Goal: Transaction & Acquisition: Purchase product/service

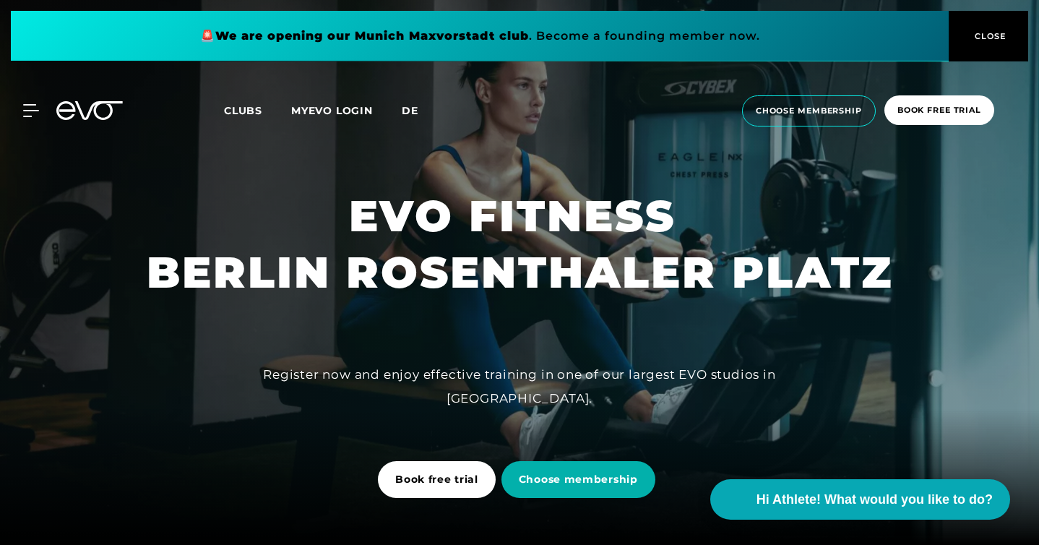
click at [409, 106] on span "de" at bounding box center [410, 110] width 17 height 13
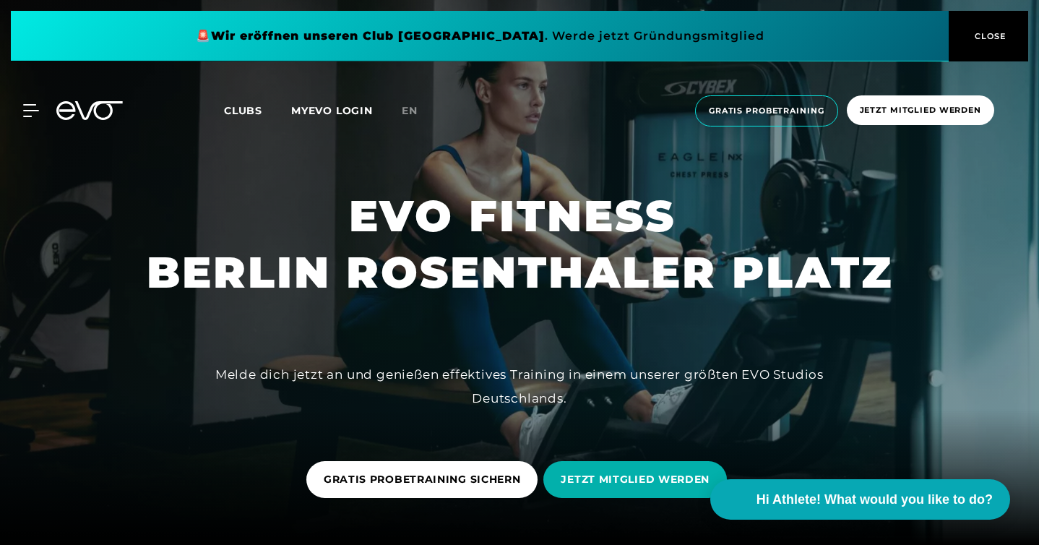
click at [247, 109] on span "Clubs" at bounding box center [243, 110] width 38 height 13
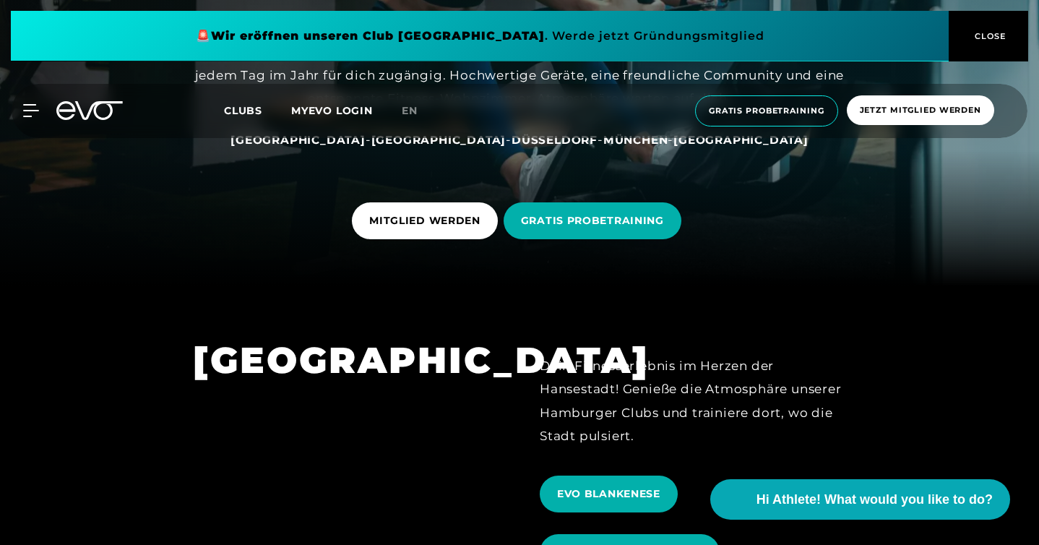
scroll to position [279, 0]
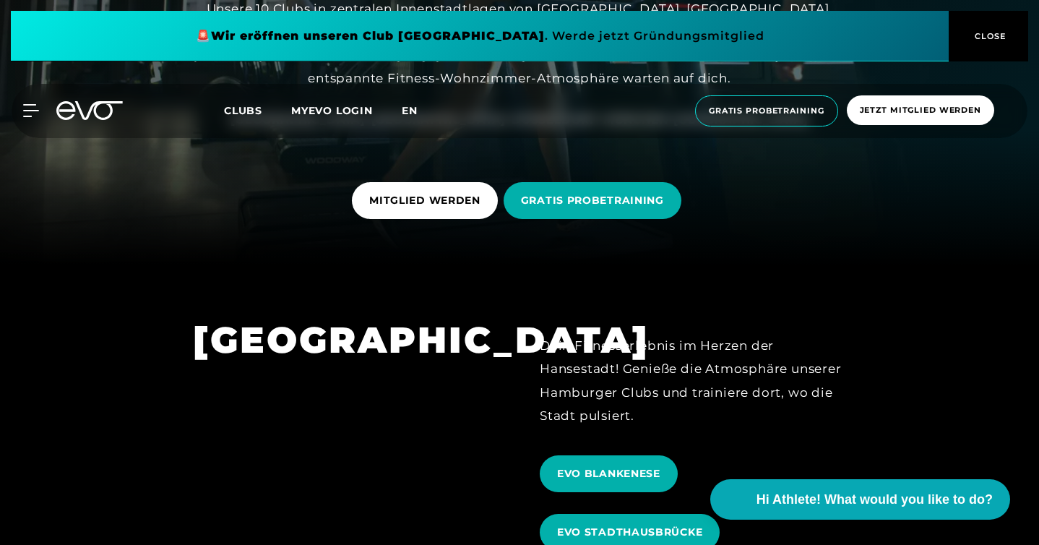
click at [414, 106] on span "en" at bounding box center [410, 110] width 16 height 13
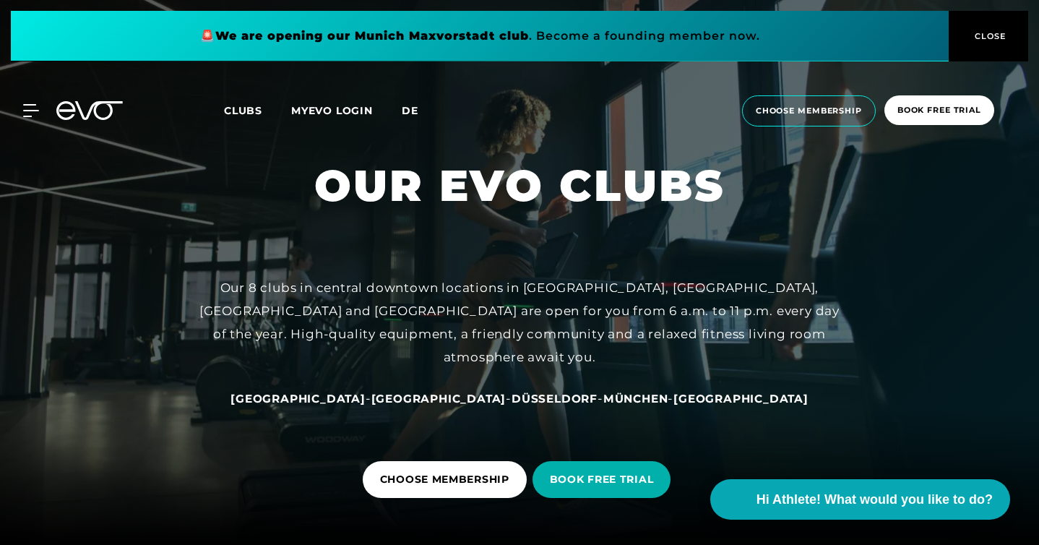
click at [414, 108] on span "de" at bounding box center [410, 110] width 17 height 13
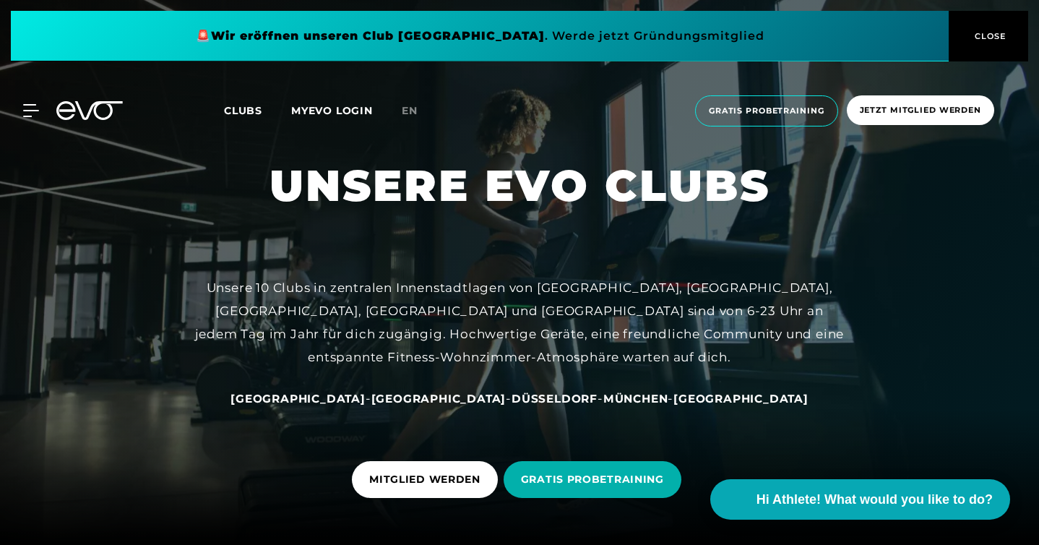
click at [414, 108] on span "en" at bounding box center [410, 110] width 16 height 13
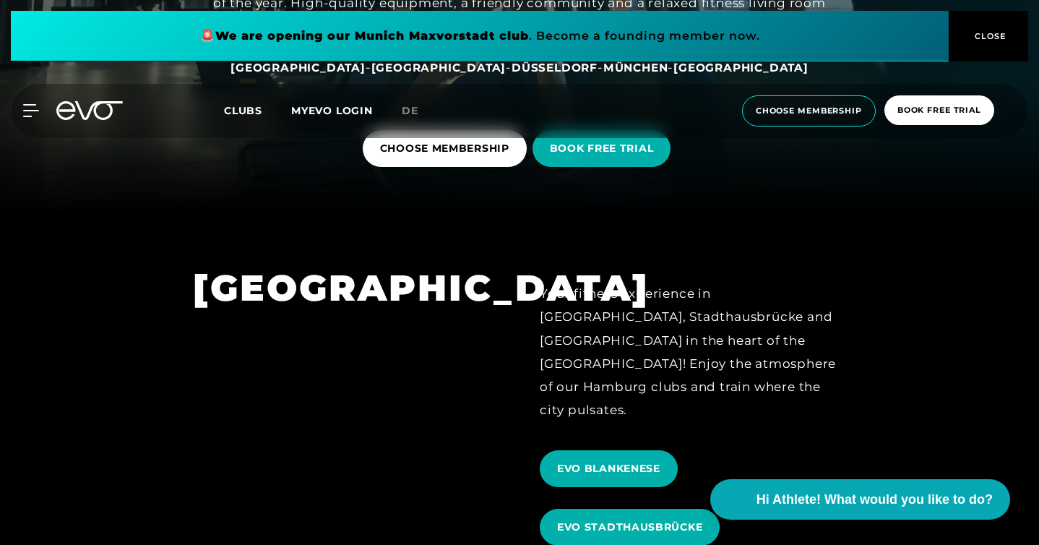
scroll to position [333, 0]
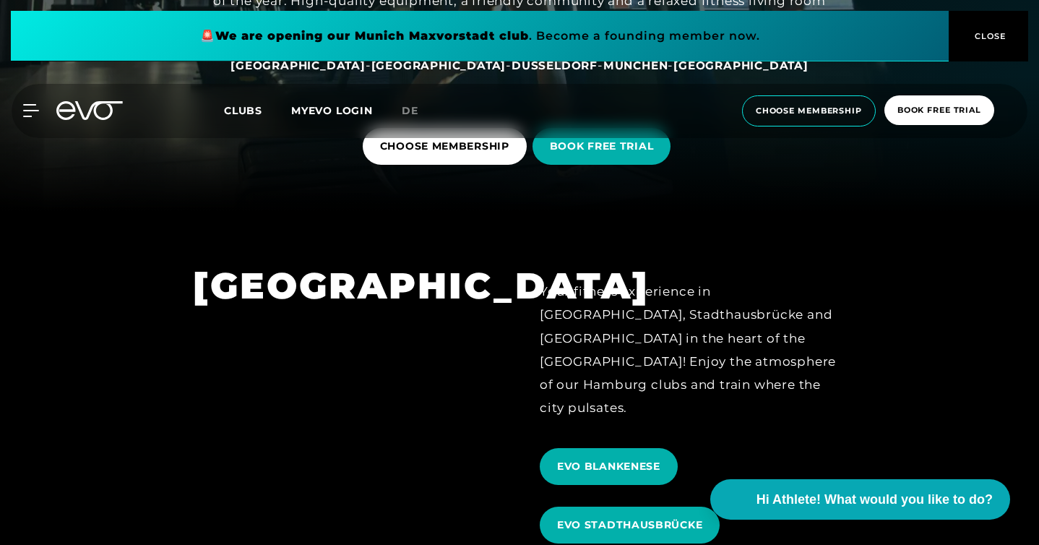
click at [480, 148] on div "MyEVO Login About Memberships free trial DAYPASS EVO Studios [GEOGRAPHIC_DATA] …" at bounding box center [519, 110] width 1039 height 77
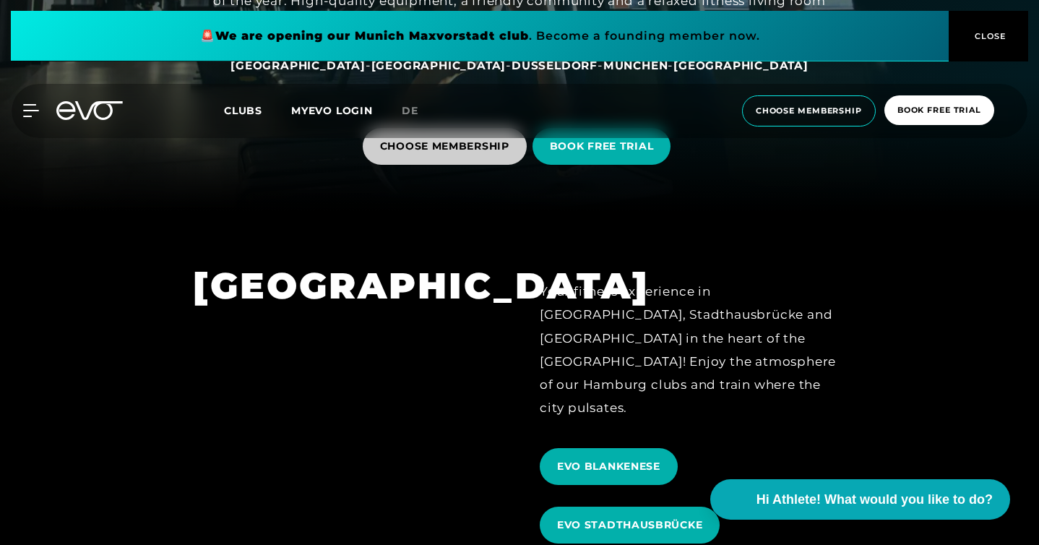
click at [452, 149] on span "CHOOSE MEMBERSHIP" at bounding box center [444, 146] width 129 height 15
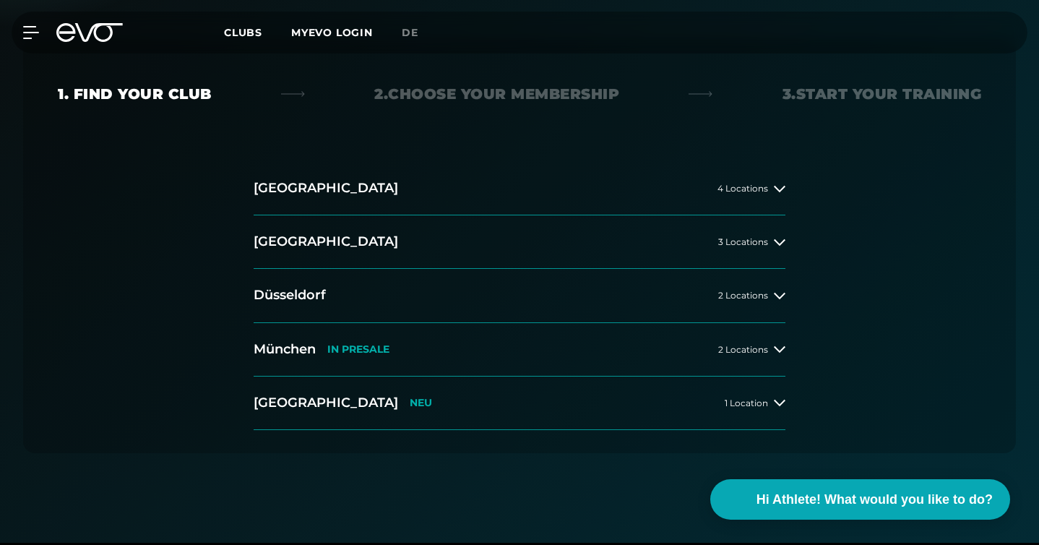
scroll to position [320, 0]
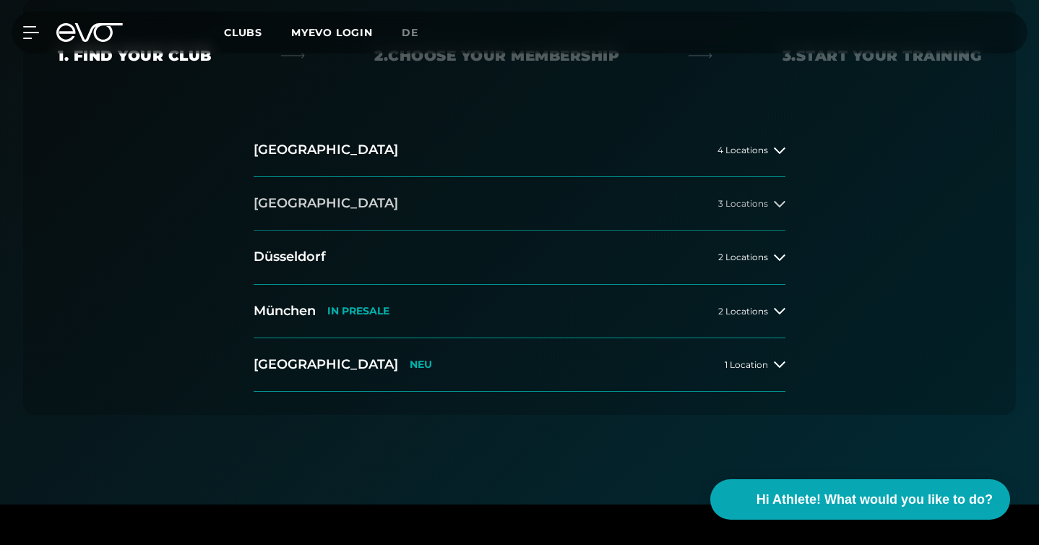
click at [769, 194] on button "[GEOGRAPHIC_DATA] 3 Locations" at bounding box center [520, 203] width 532 height 53
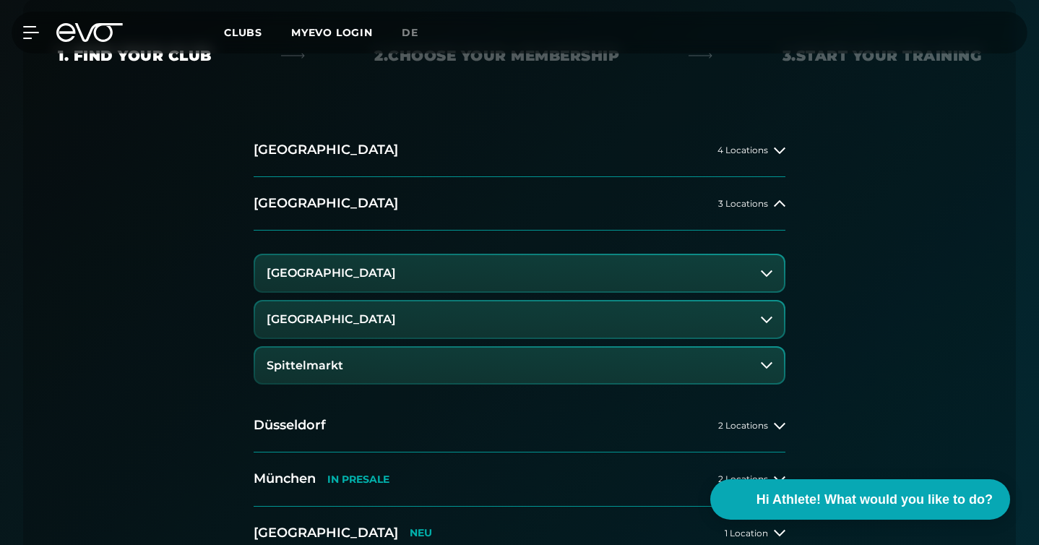
click at [468, 309] on button "[GEOGRAPHIC_DATA]" at bounding box center [519, 319] width 529 height 36
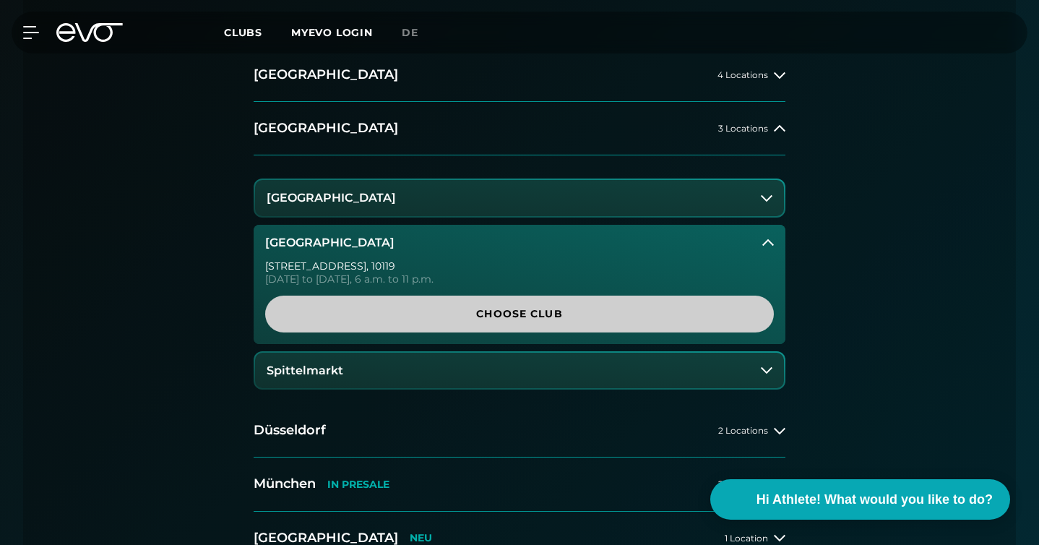
scroll to position [398, 0]
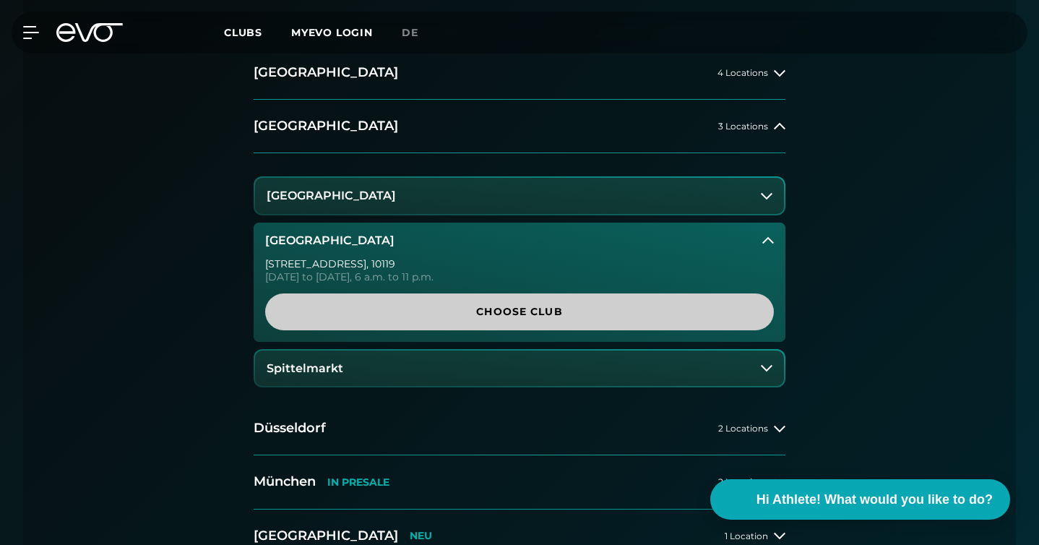
click at [520, 303] on link "Choose Club" at bounding box center [519, 311] width 509 height 37
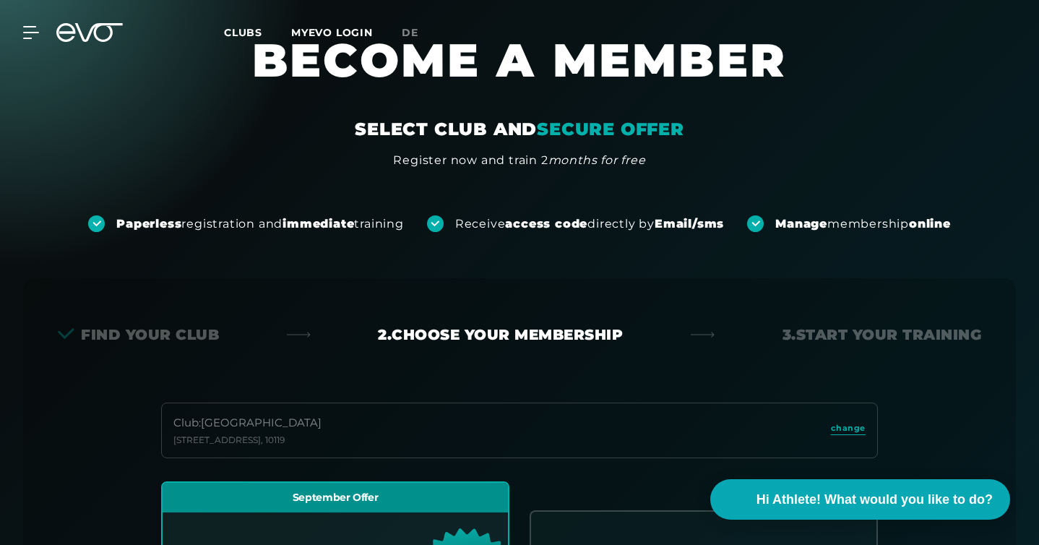
scroll to position [28, 0]
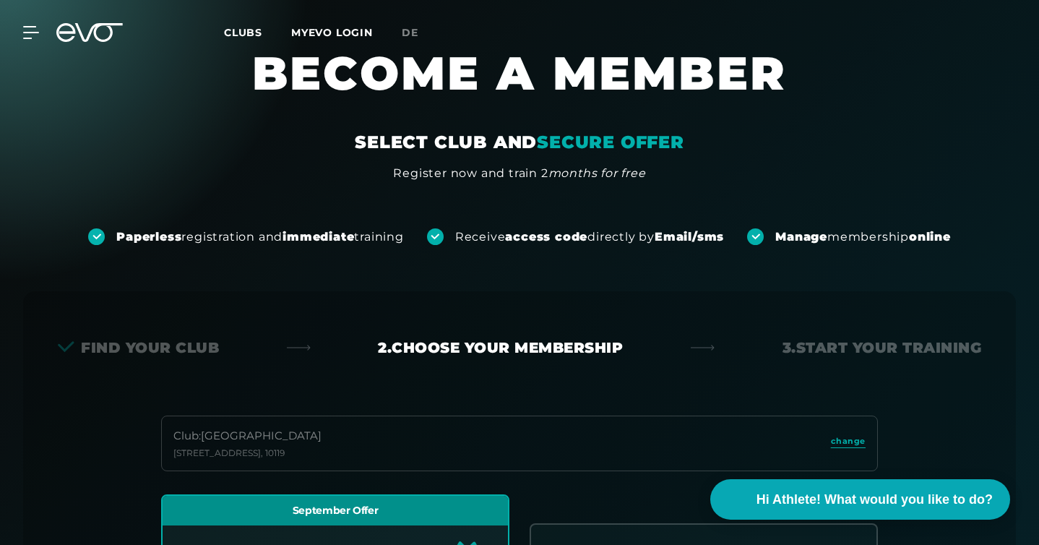
click at [241, 32] on span "Clubs" at bounding box center [243, 32] width 38 height 13
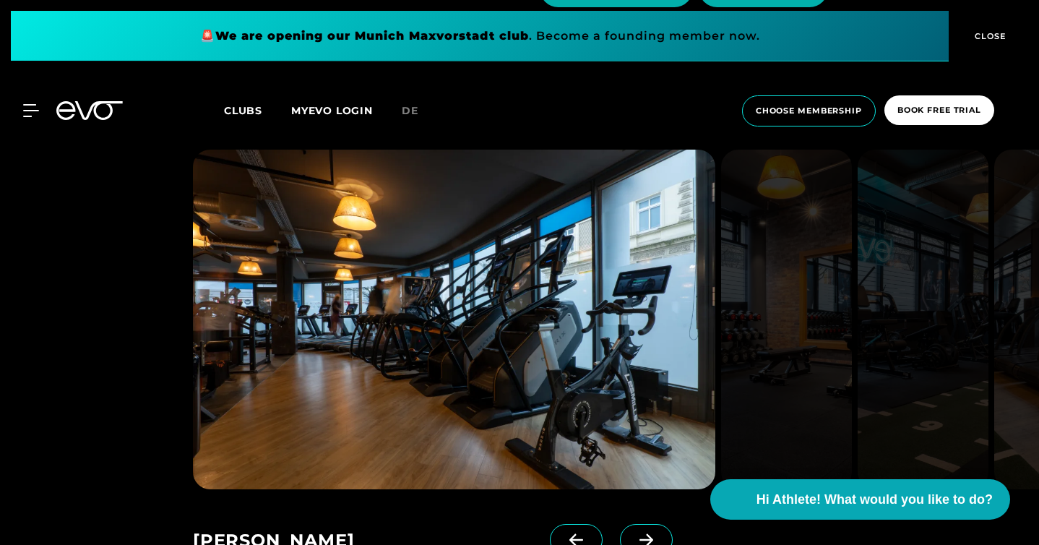
scroll to position [838, 0]
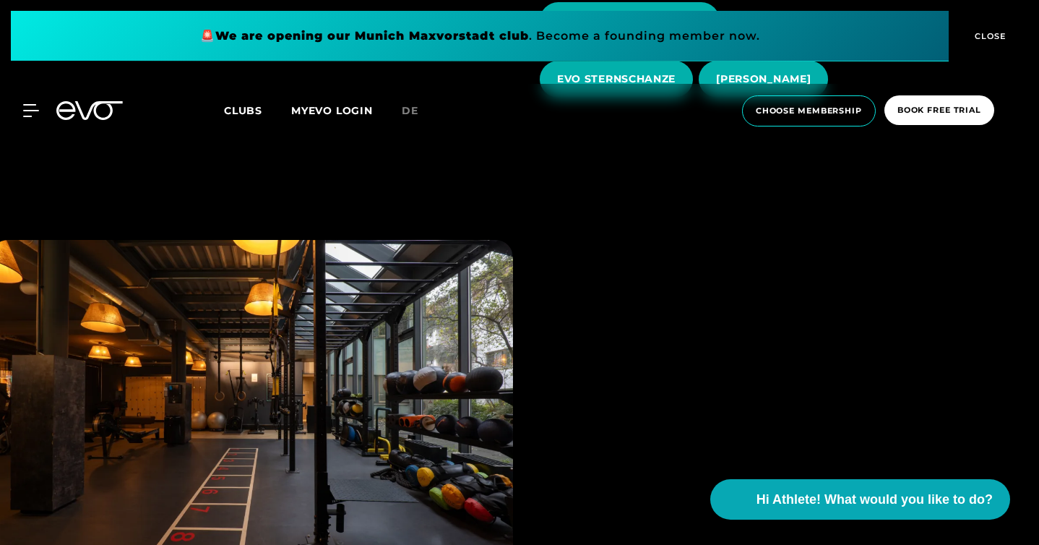
scroll to position [838, 0]
